Goal: Task Accomplishment & Management: Manage account settings

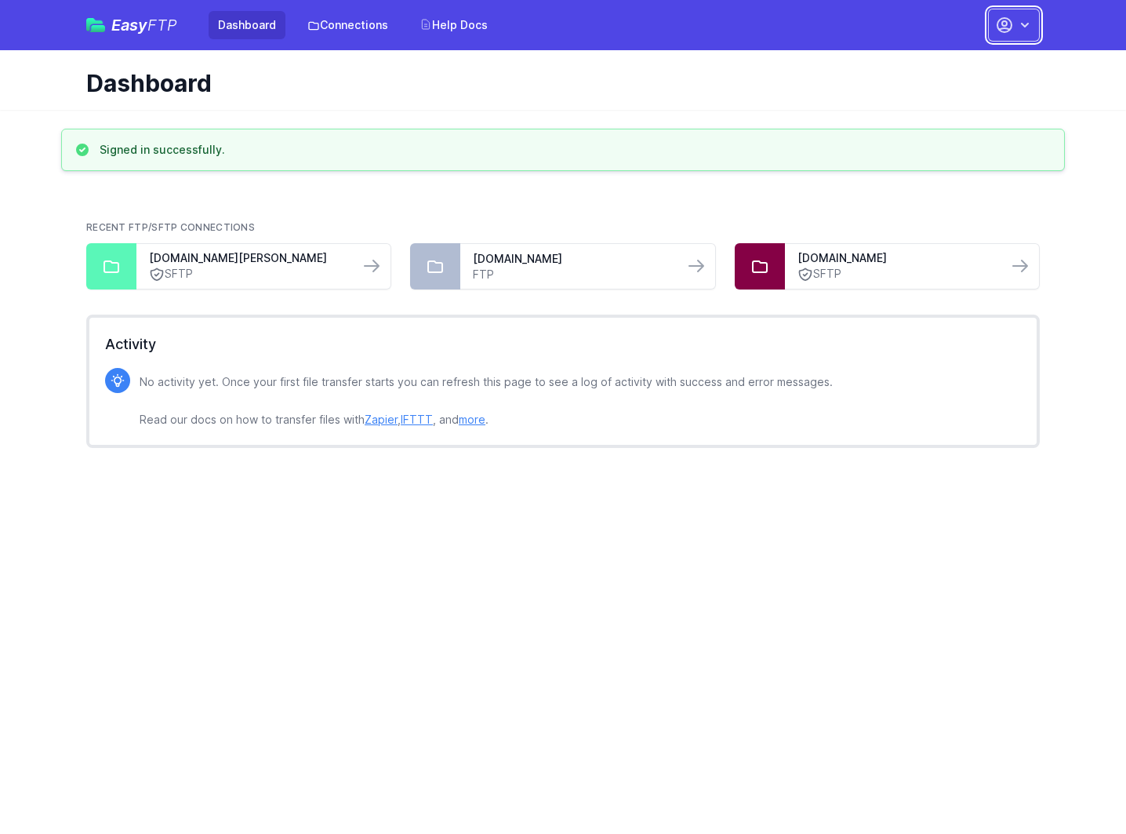
click at [991, 34] on button "button" at bounding box center [1014, 25] width 52 height 33
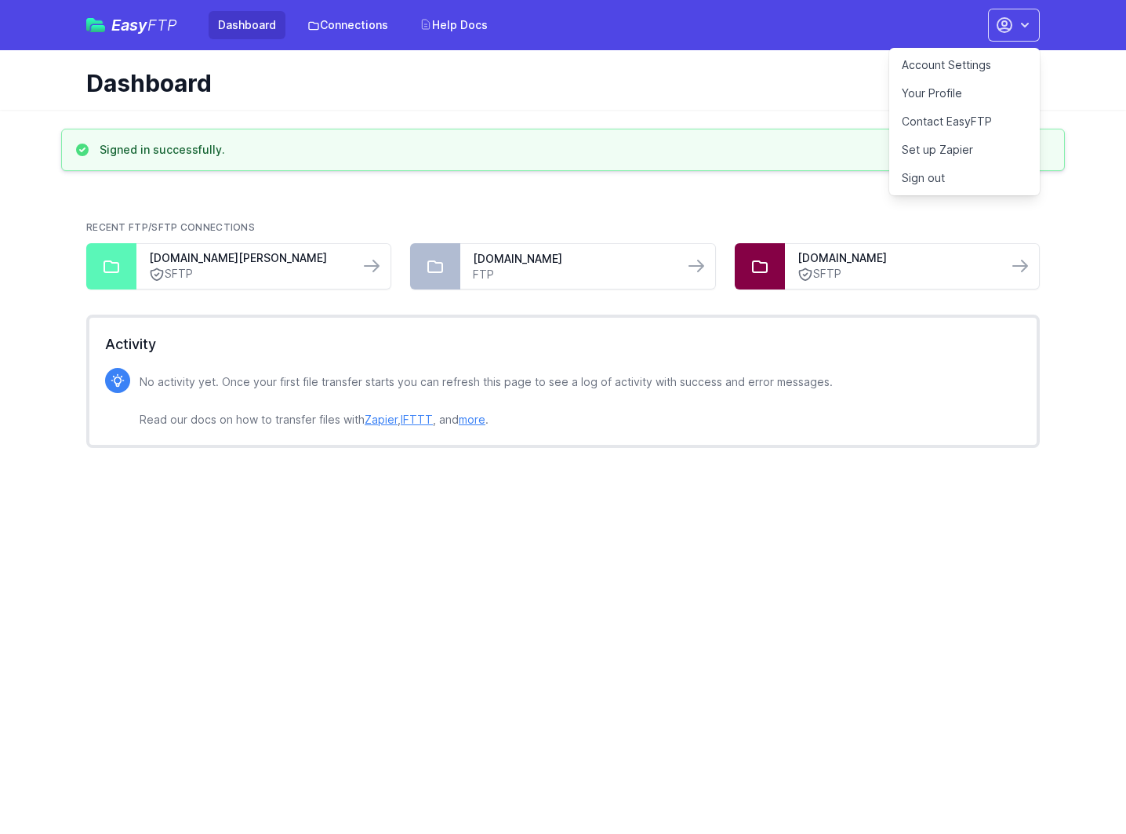
click at [949, 64] on link "Account Settings" at bounding box center [964, 65] width 151 height 28
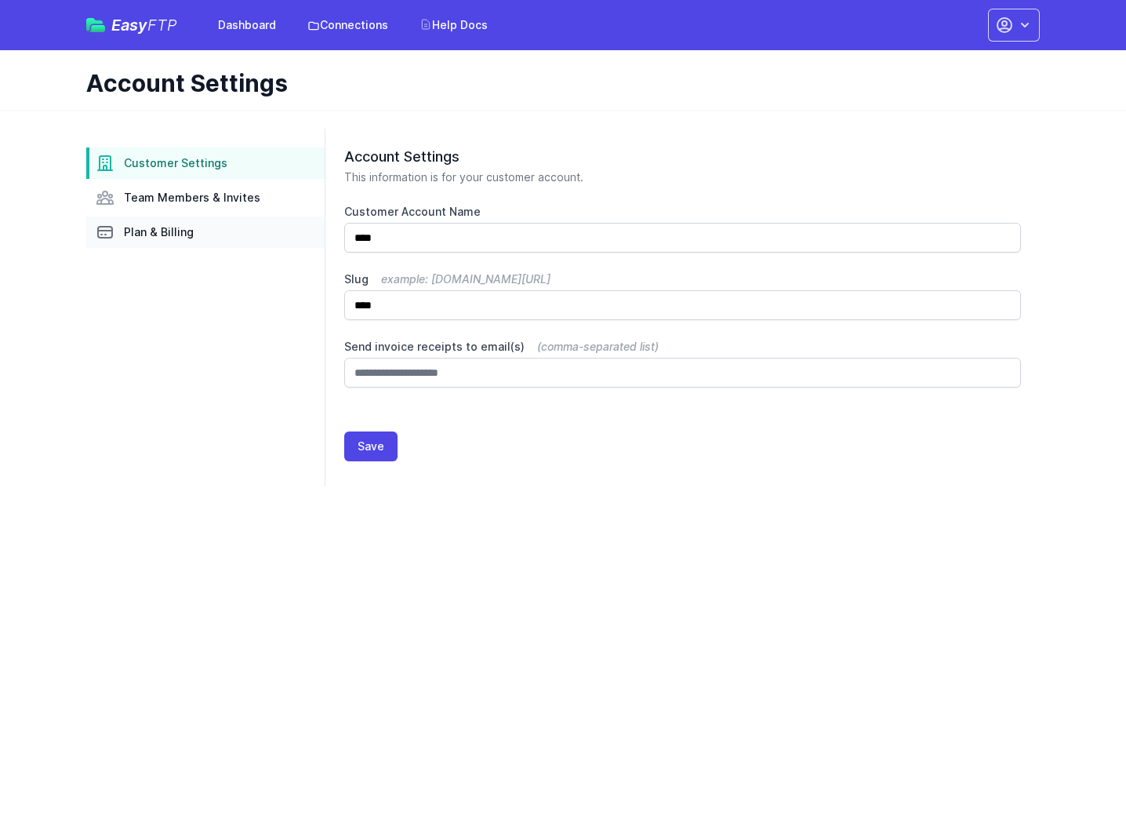
click at [122, 234] on link "Plan & Billing" at bounding box center [205, 231] width 238 height 31
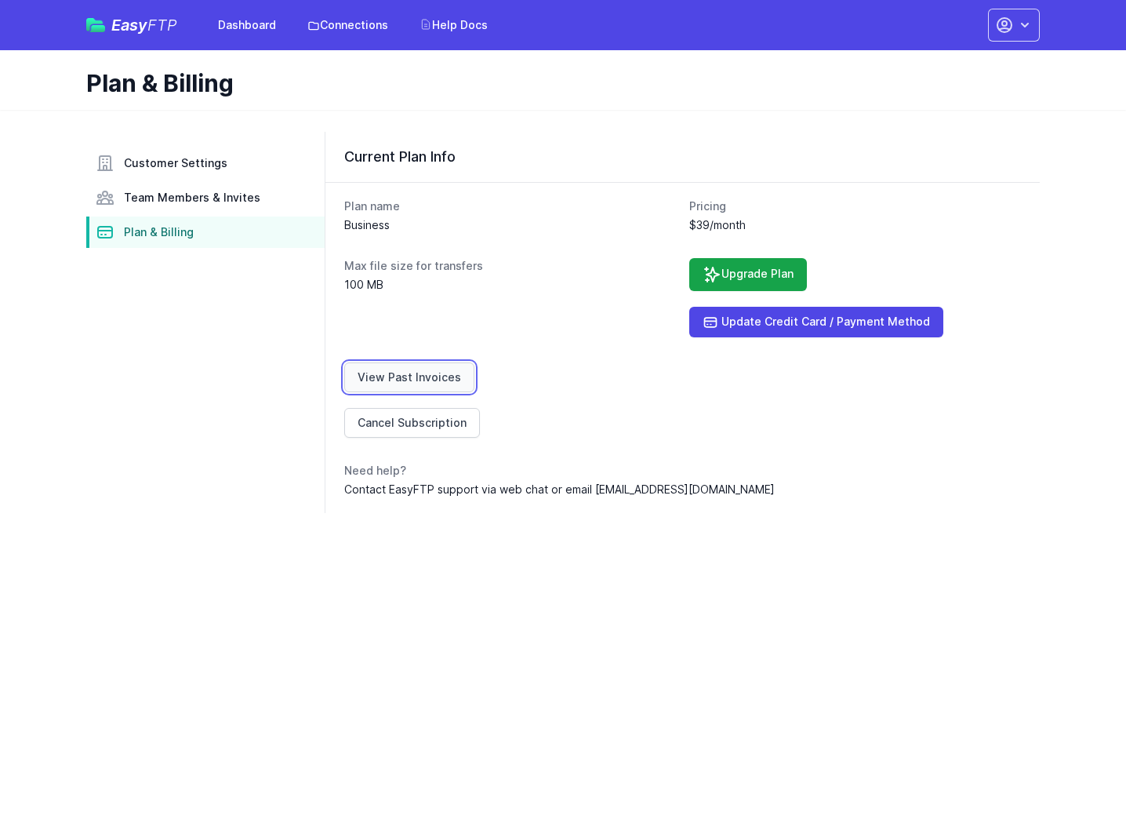
click at [433, 380] on link "View Past Invoices" at bounding box center [409, 377] width 130 height 30
